Goal: Information Seeking & Learning: Check status

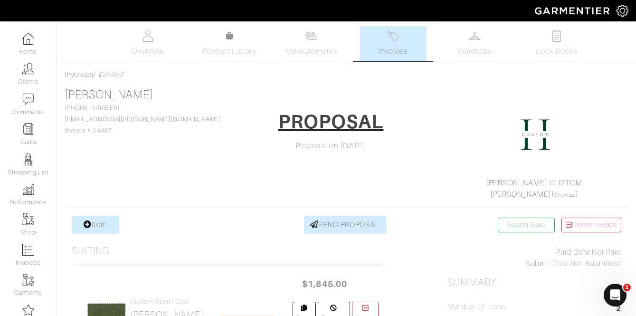
click at [401, 49] on span "Invoices" at bounding box center [393, 51] width 29 height 11
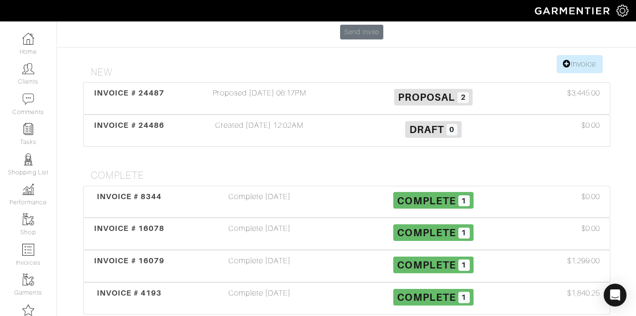
scroll to position [133, 0]
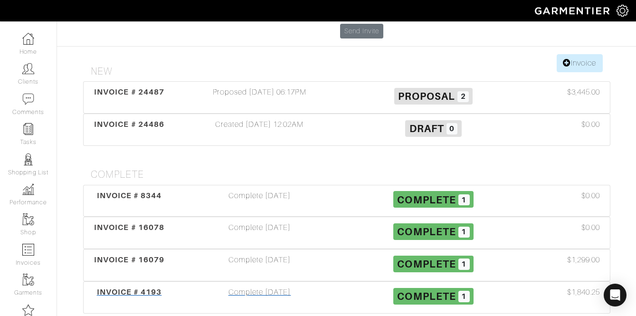
click at [238, 287] on div "Complete [DATE]" at bounding box center [260, 298] width 174 height 22
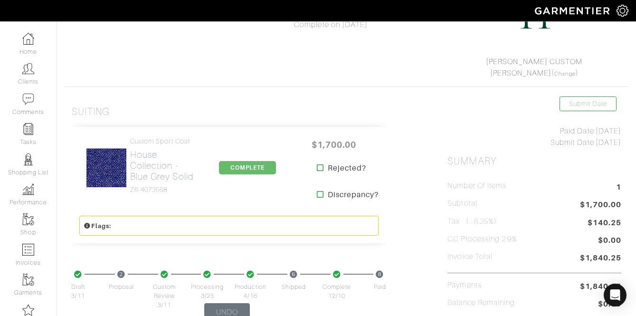
scroll to position [122, 0]
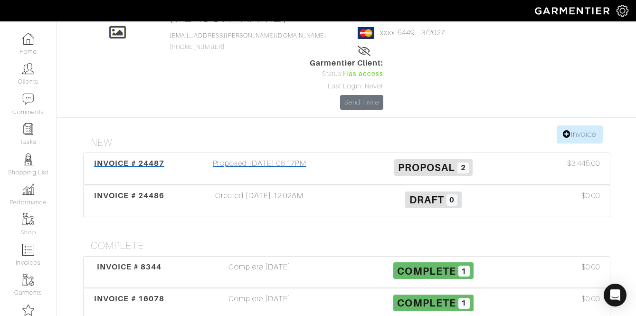
scroll to position [61, 0]
click at [232, 154] on div "INVOICE # 24487 Proposed [DATE] 06:17PM Proposal 2 $3,445.00" at bounding box center [347, 169] width 527 height 31
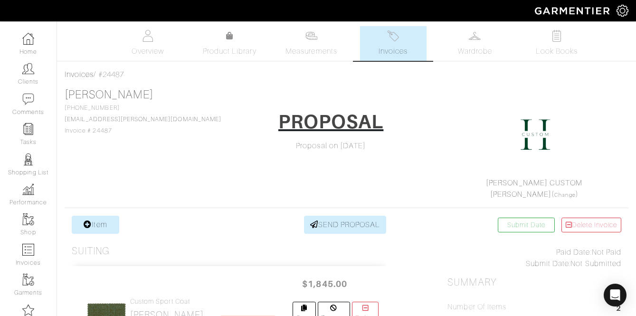
click at [399, 47] on span "Invoices" at bounding box center [393, 51] width 29 height 11
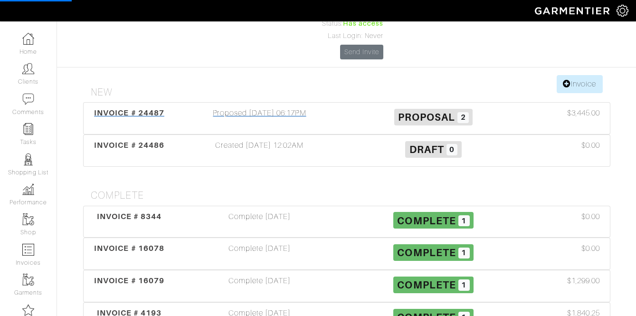
scroll to position [149, 0]
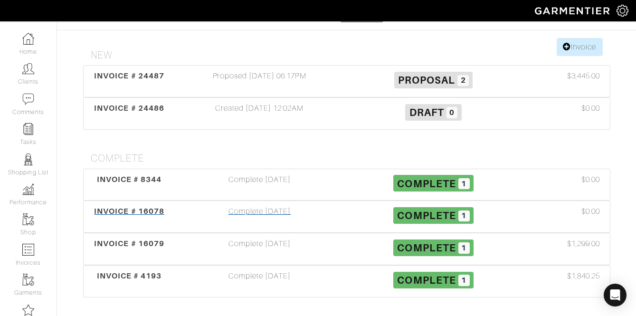
click at [260, 206] on div "Complete [DATE]" at bounding box center [260, 217] width 174 height 22
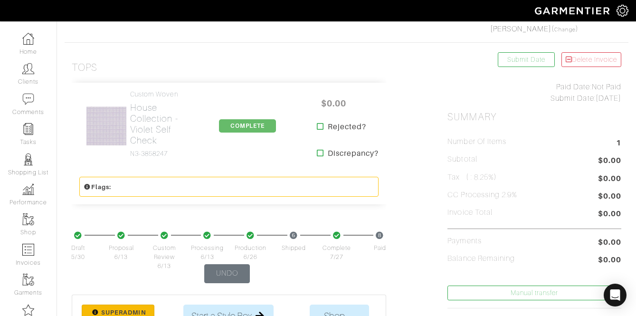
scroll to position [193, 0]
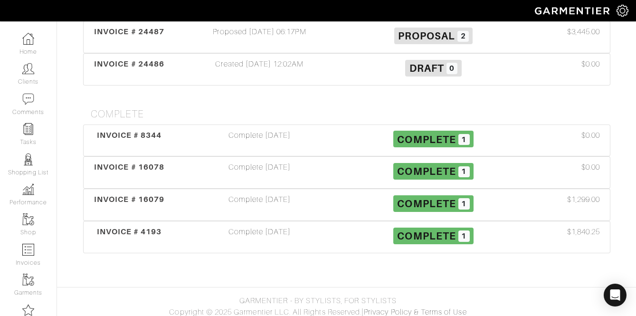
scroll to position [149, 0]
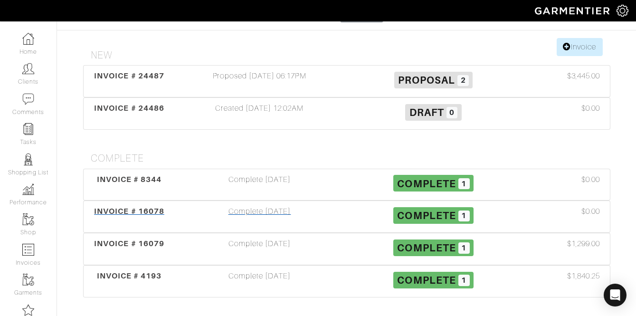
click at [278, 201] on div "INVOICE # 16078 Complete [DATE] Complete 1 $0.00" at bounding box center [347, 217] width 528 height 32
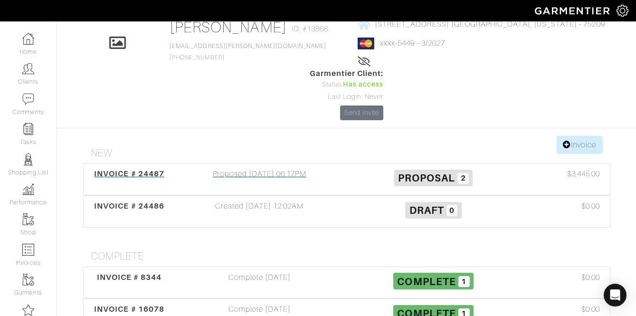
click at [267, 168] on div "Proposed [DATE] 06:17PM" at bounding box center [260, 179] width 174 height 22
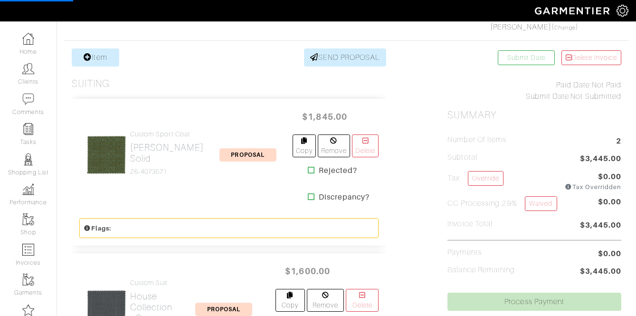
scroll to position [169, 0]
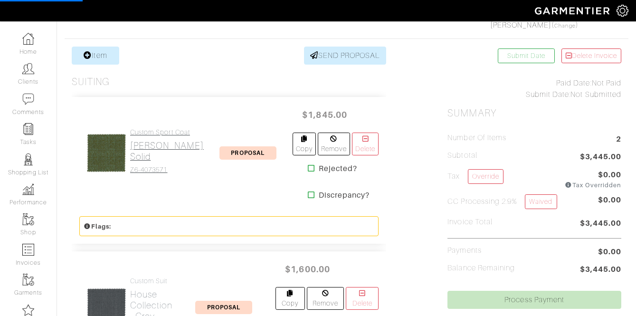
click at [149, 131] on link "Custom Sport Coat [PERSON_NAME] Solid Z6-4073571" at bounding box center [167, 151] width 74 height 46
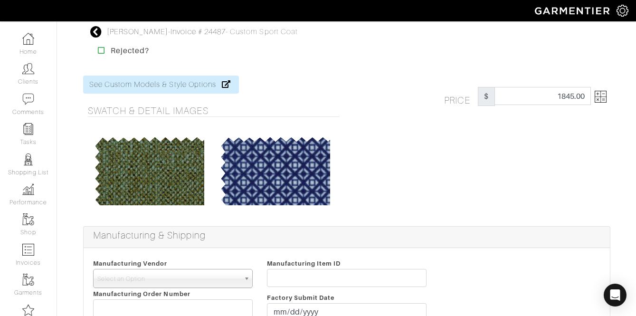
click at [599, 93] on img at bounding box center [601, 97] width 12 height 12
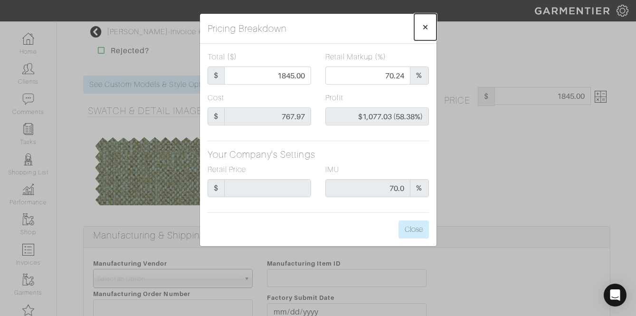
click at [430, 23] on button "×" at bounding box center [426, 27] width 22 height 27
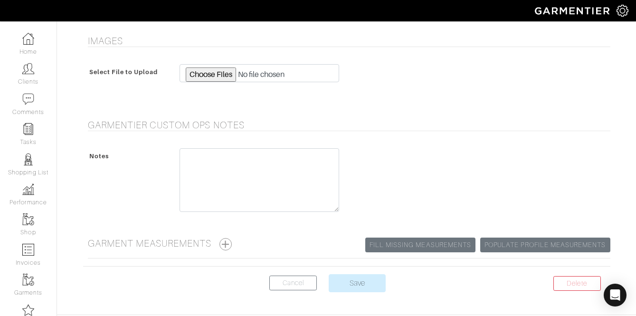
scroll to position [997, 0]
